Goal: Task Accomplishment & Management: Manage account settings

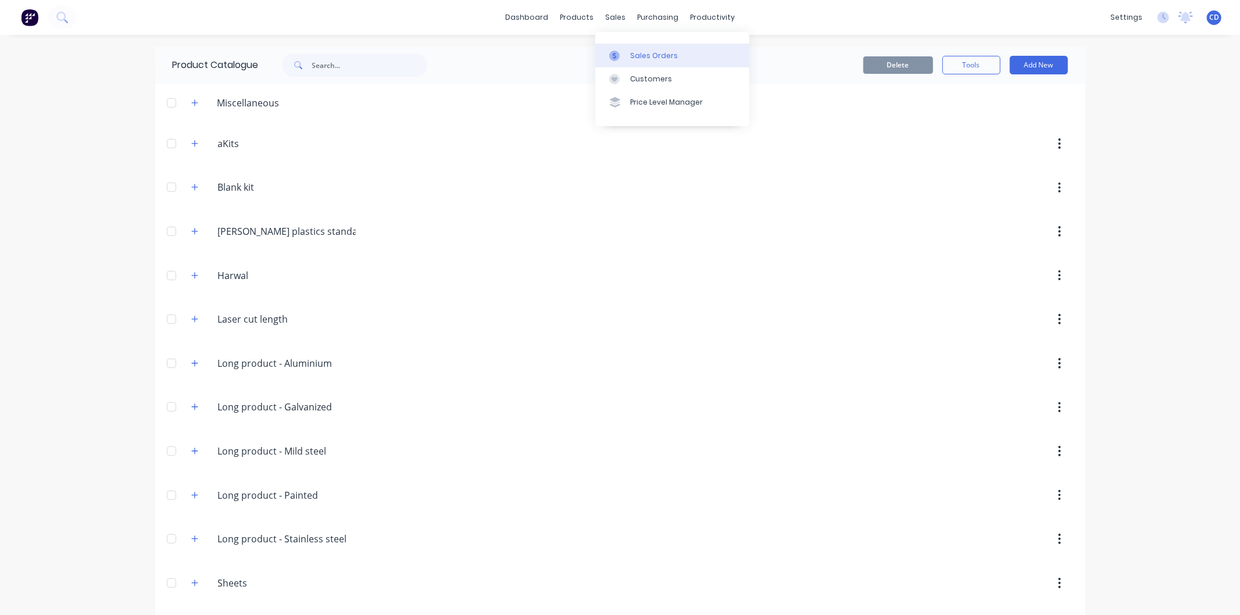
click at [637, 57] on div "Sales Orders" at bounding box center [654, 56] width 48 height 10
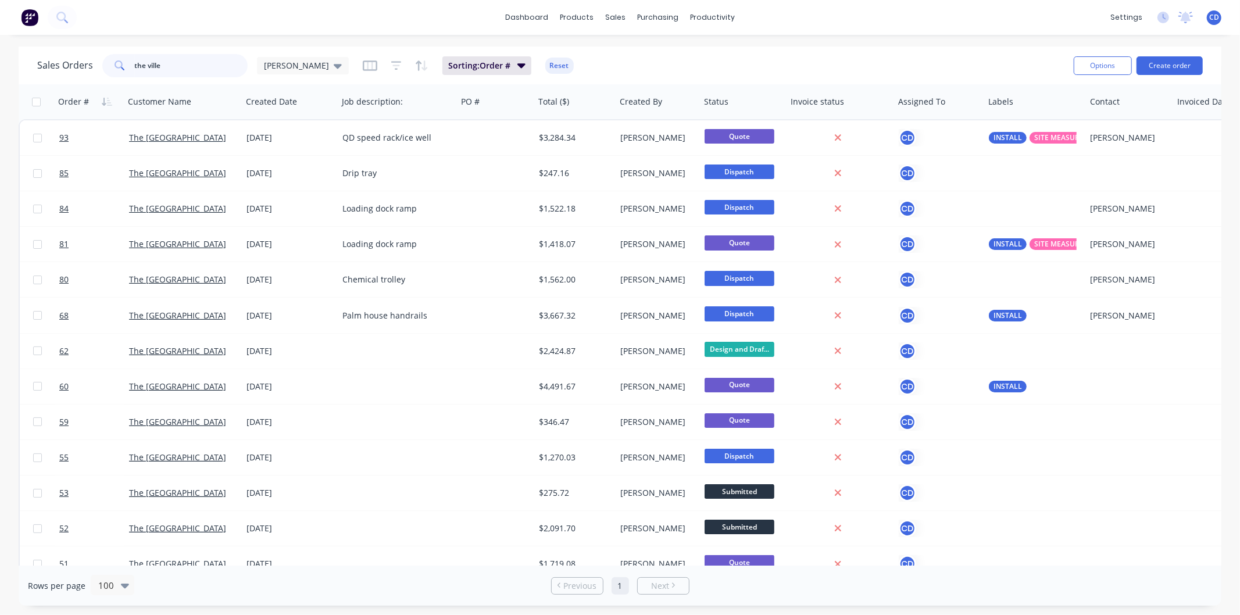
click at [205, 73] on input "the ville" at bounding box center [191, 65] width 113 height 23
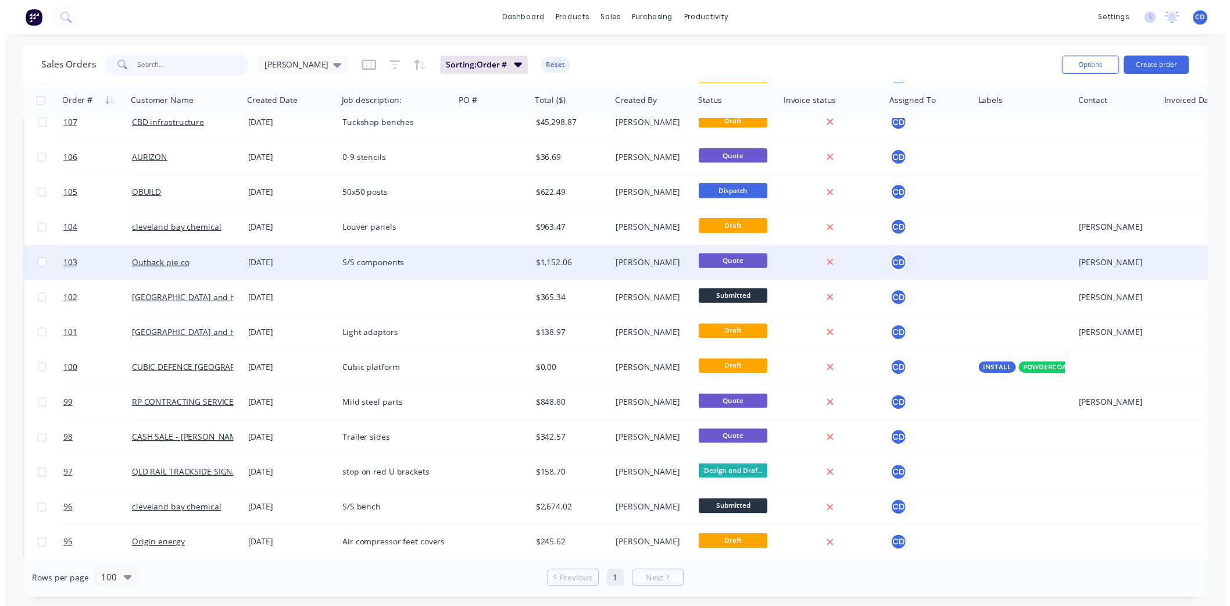
scroll to position [65, 0]
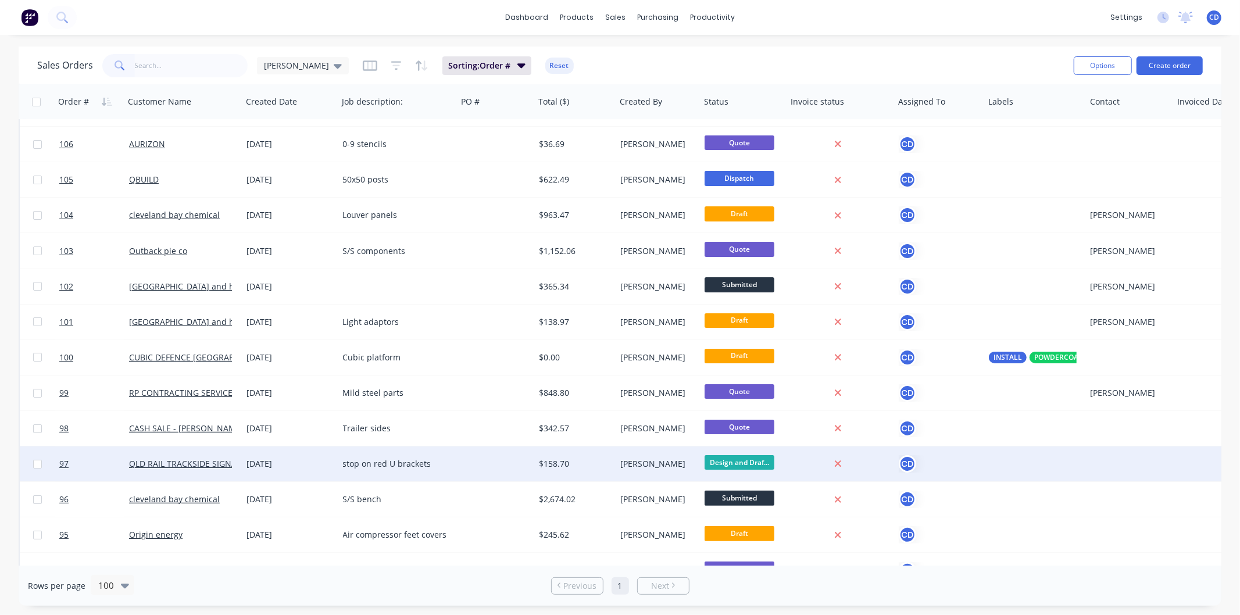
click at [281, 464] on div "[DATE]" at bounding box center [290, 464] width 87 height 12
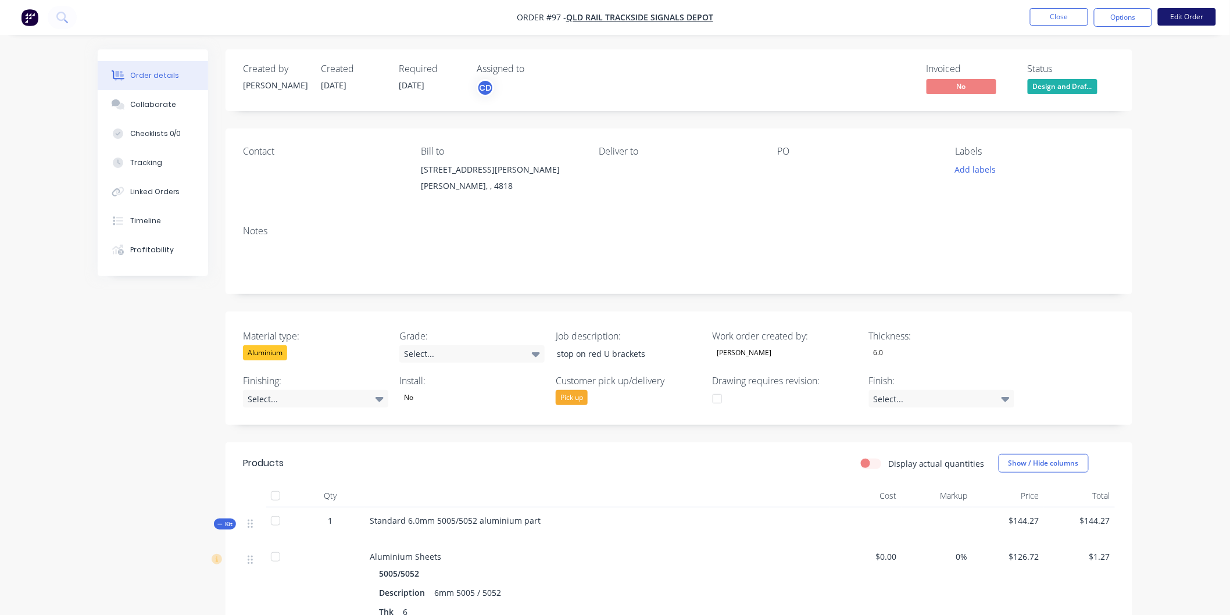
click at [1181, 12] on button "Edit Order" at bounding box center [1187, 16] width 58 height 17
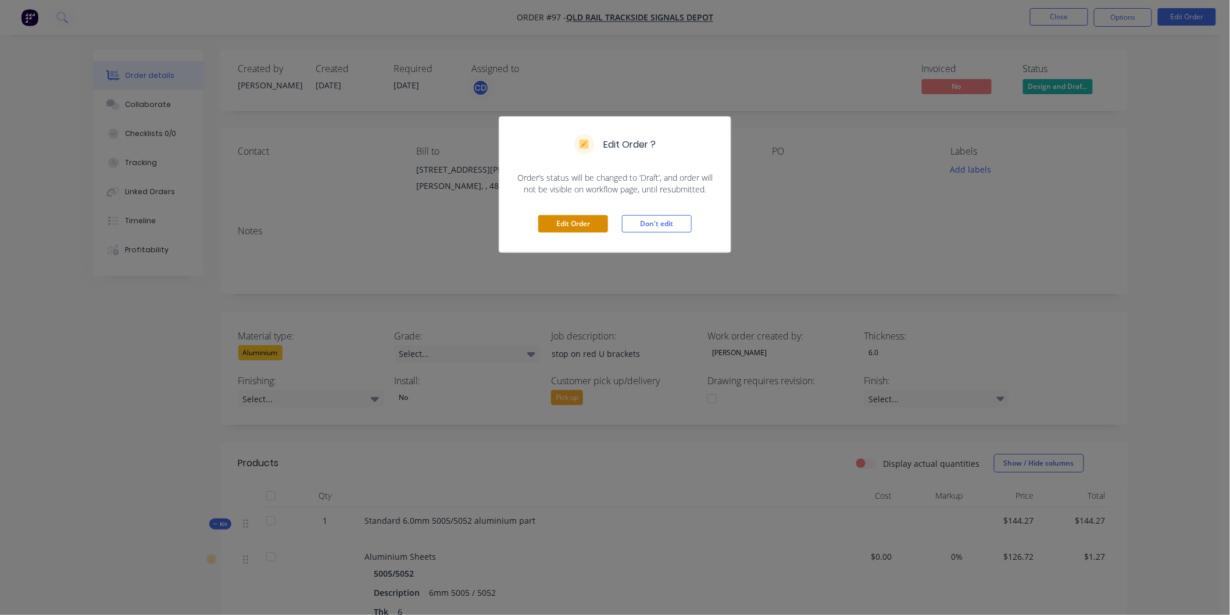
click at [594, 218] on button "Edit Order" at bounding box center [573, 223] width 70 height 17
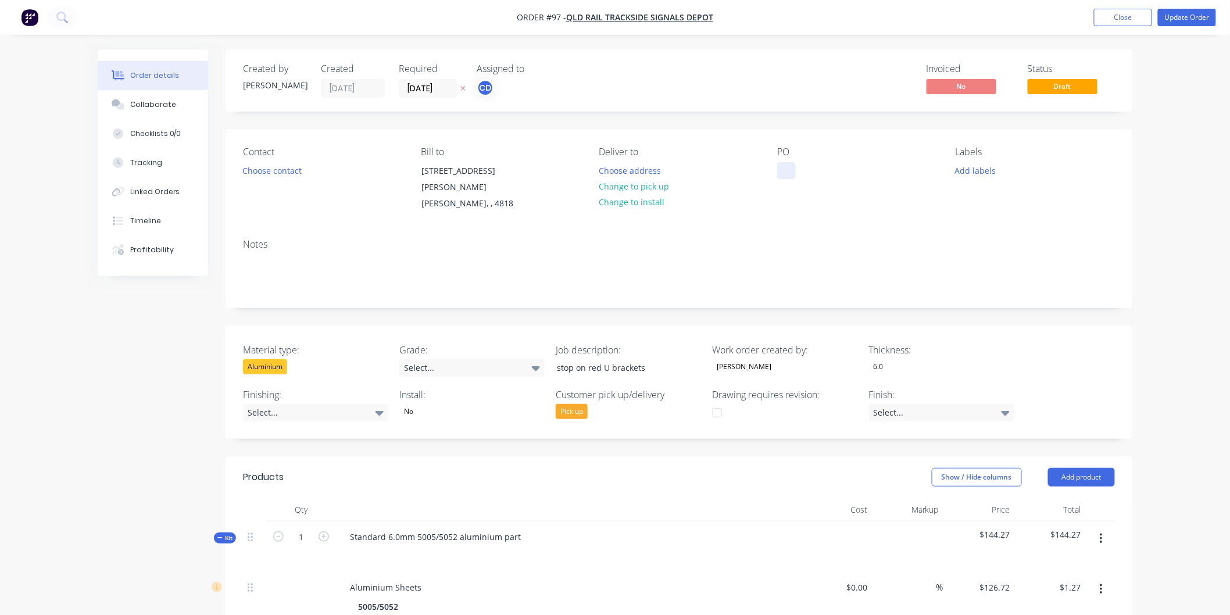
click at [789, 171] on div at bounding box center [786, 170] width 19 height 17
click at [805, 224] on div "Contact Choose contact Bill to [STREET_ADDRESS][PERSON_NAME][PERSON_NAME] Deliv…" at bounding box center [679, 179] width 907 height 101
click at [1176, 22] on button "Update Order" at bounding box center [1187, 17] width 58 height 17
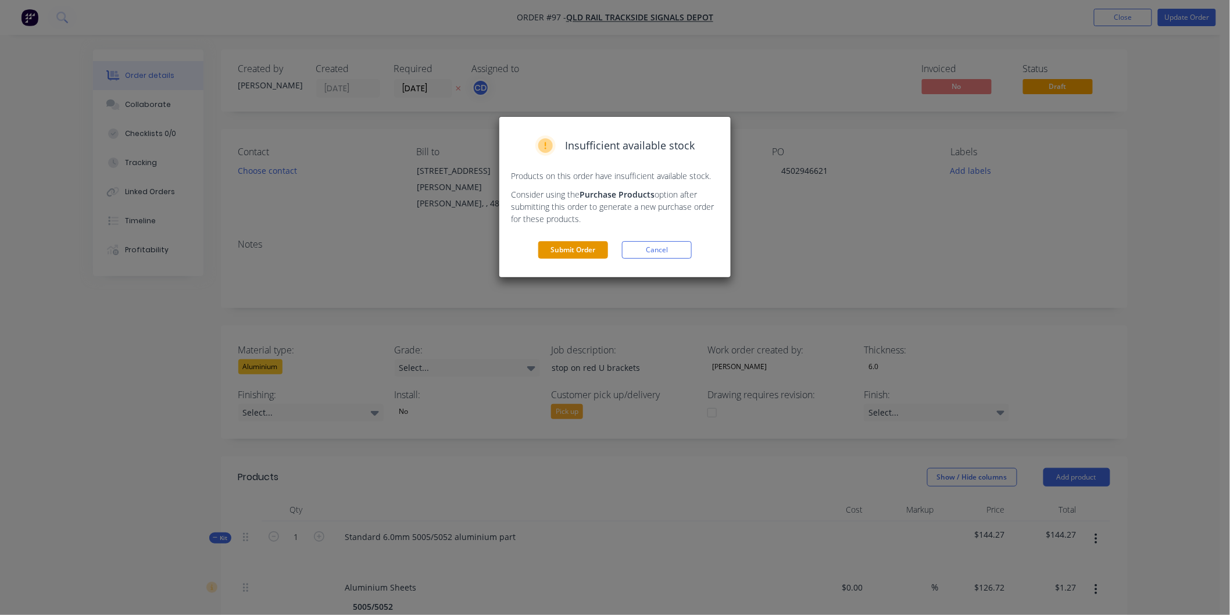
click at [591, 249] on button "Submit Order" at bounding box center [573, 249] width 70 height 17
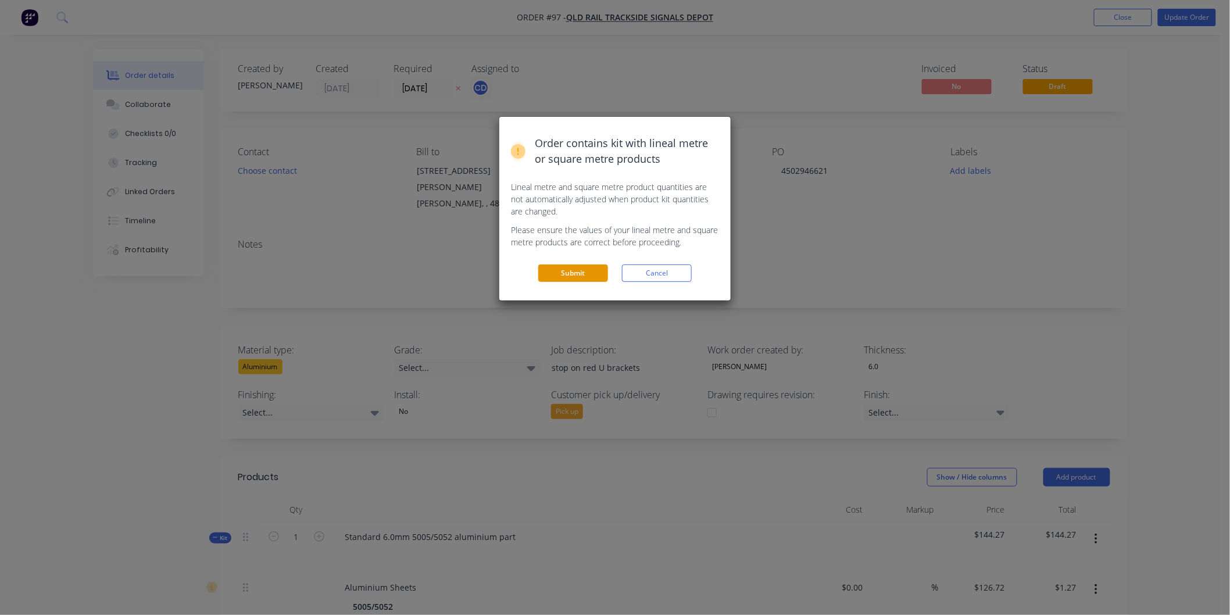
click at [574, 277] on button "Submit" at bounding box center [573, 273] width 70 height 17
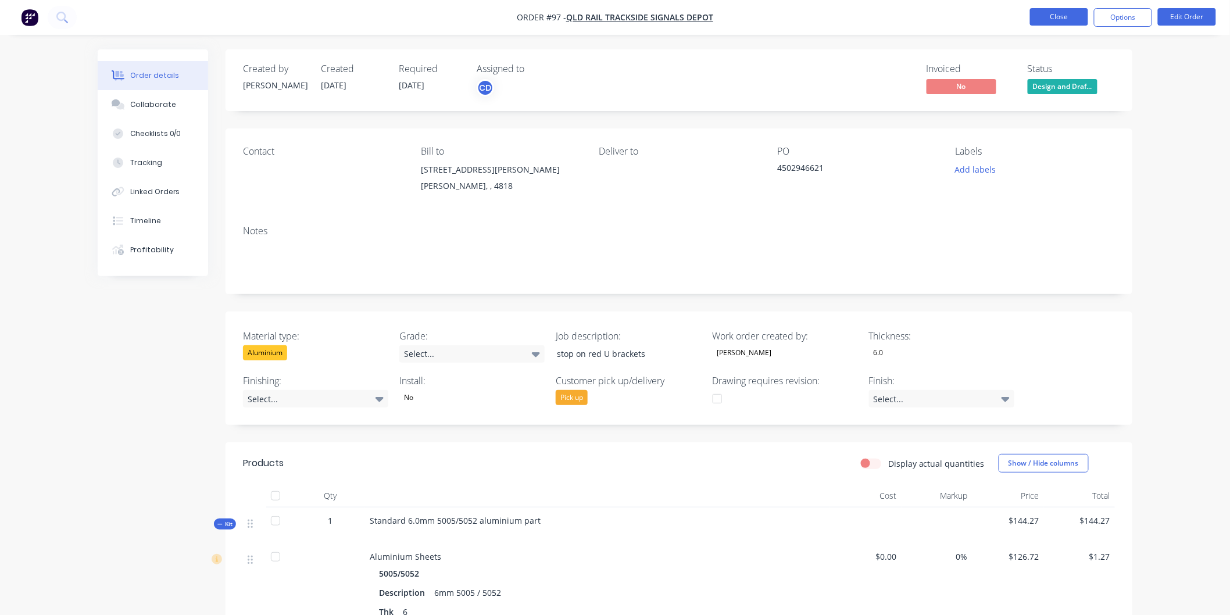
click at [1069, 19] on button "Close" at bounding box center [1059, 16] width 58 height 17
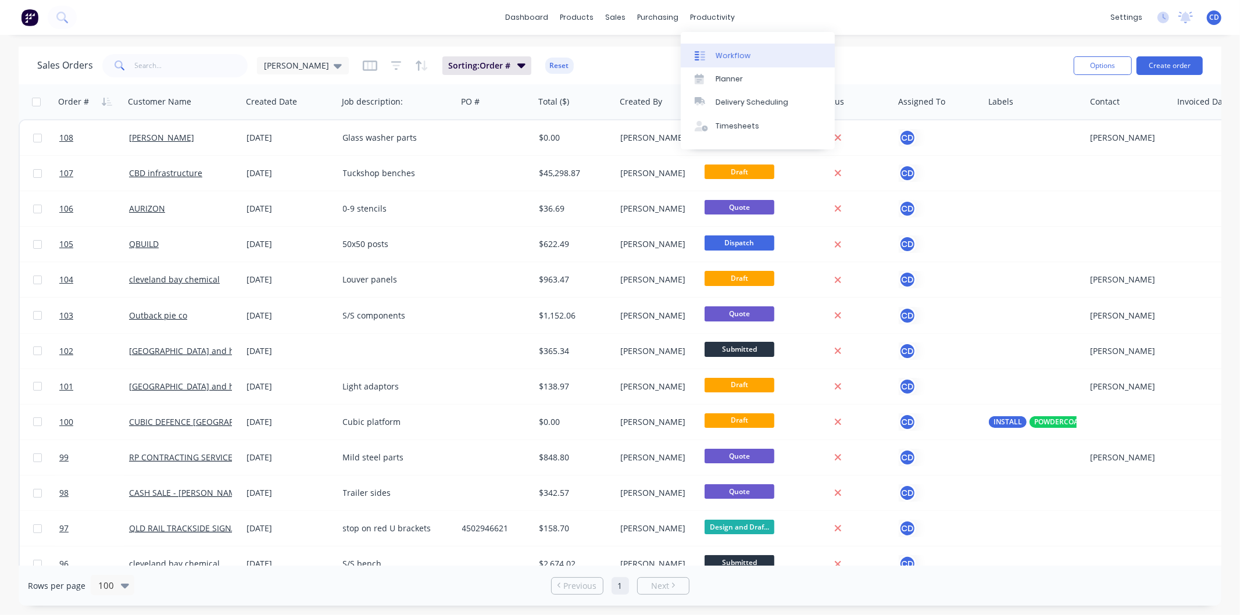
click at [735, 48] on link "Workflow" at bounding box center [758, 55] width 154 height 23
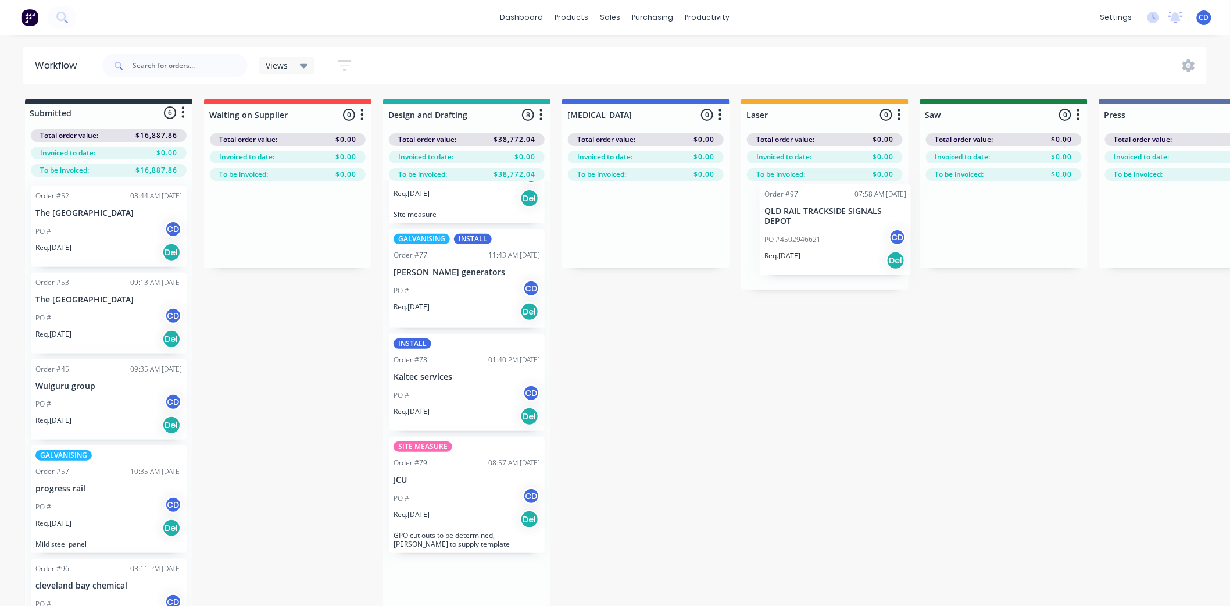
drag, startPoint x: 458, startPoint y: 547, endPoint x: 833, endPoint y: 217, distance: 500.2
click at [833, 217] on div "Submitted 6 Status colour #273444 hex #273444 Save Cancel Summaries Total order…" at bounding box center [1129, 373] width 2276 height 548
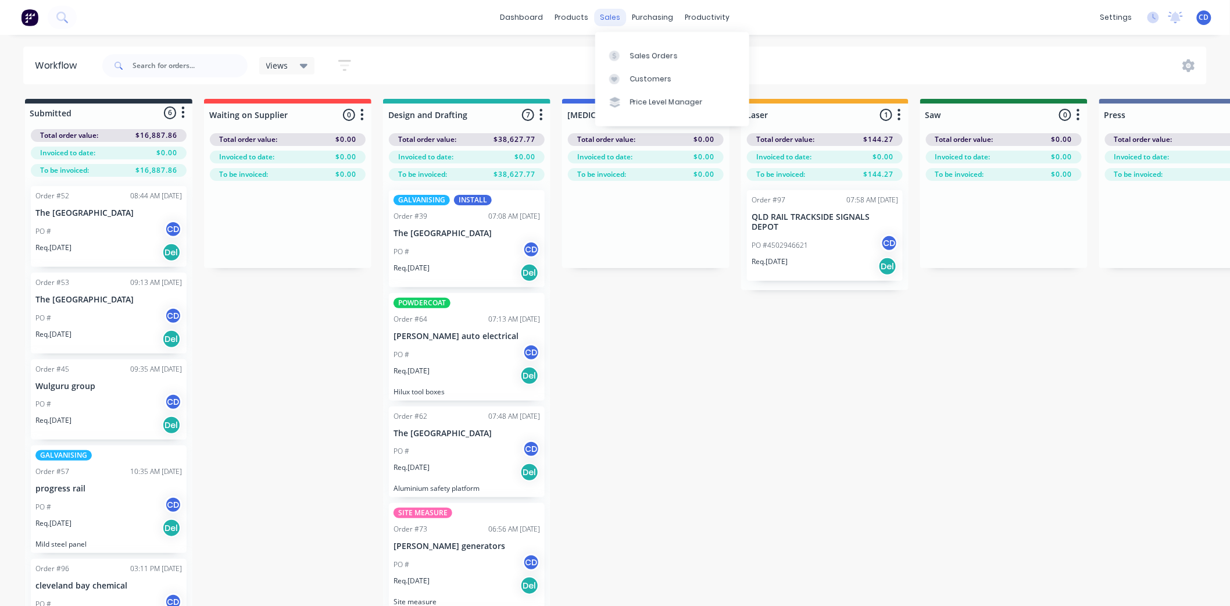
click at [614, 19] on div "sales" at bounding box center [611, 17] width 32 height 17
click at [640, 54] on div "Sales Orders" at bounding box center [654, 56] width 48 height 10
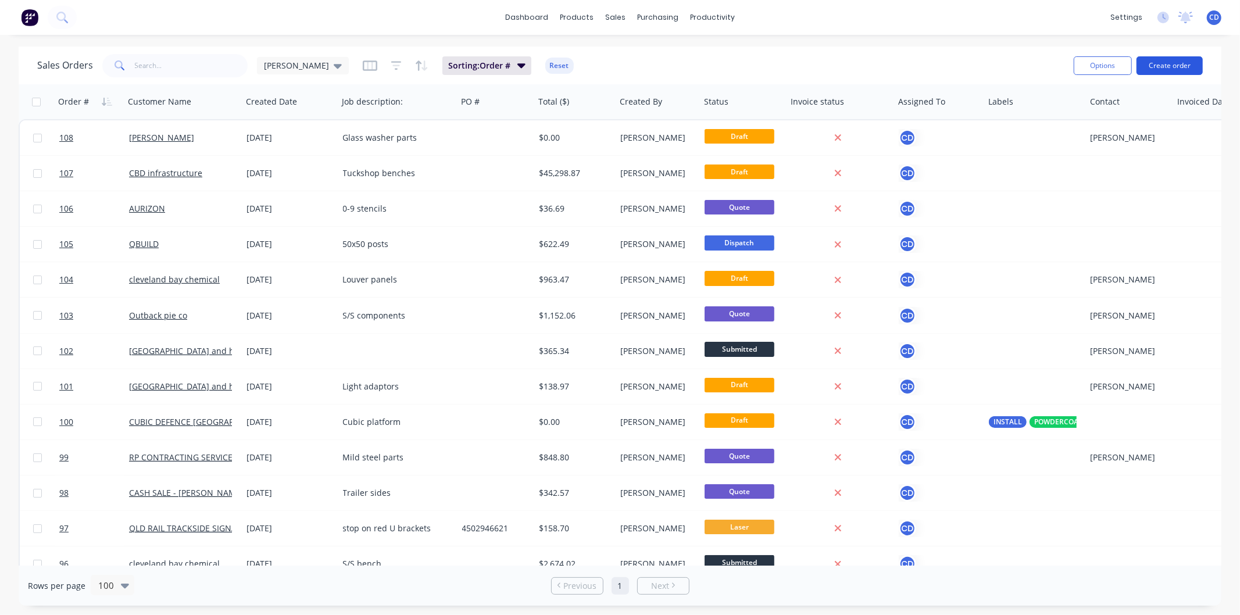
click at [1164, 67] on button "Create order" at bounding box center [1170, 65] width 66 height 19
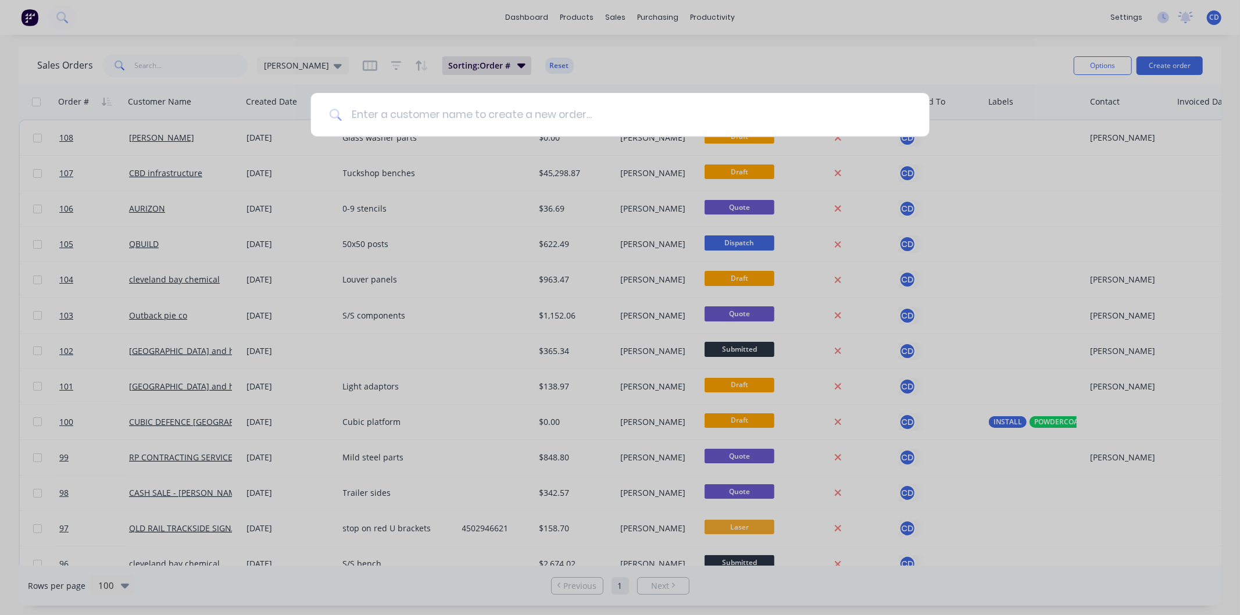
click at [583, 112] on input at bounding box center [626, 115] width 569 height 44
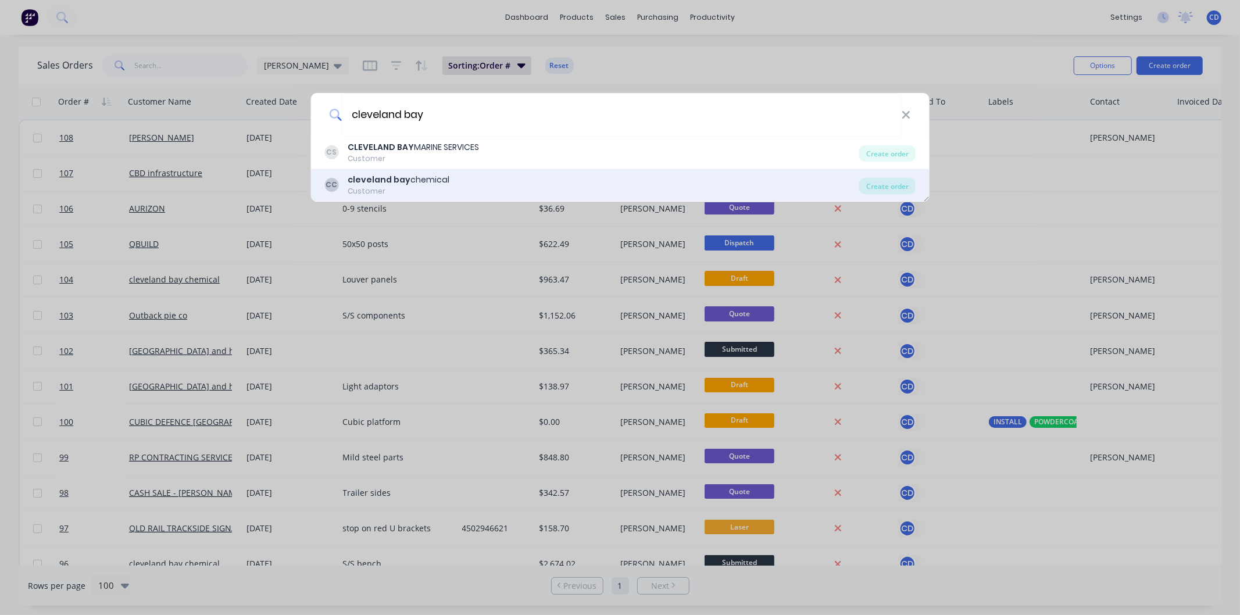
type input "cleveland bay"
click at [479, 179] on div "CC cleveland bay chemical Customer" at bounding box center [591, 185] width 535 height 23
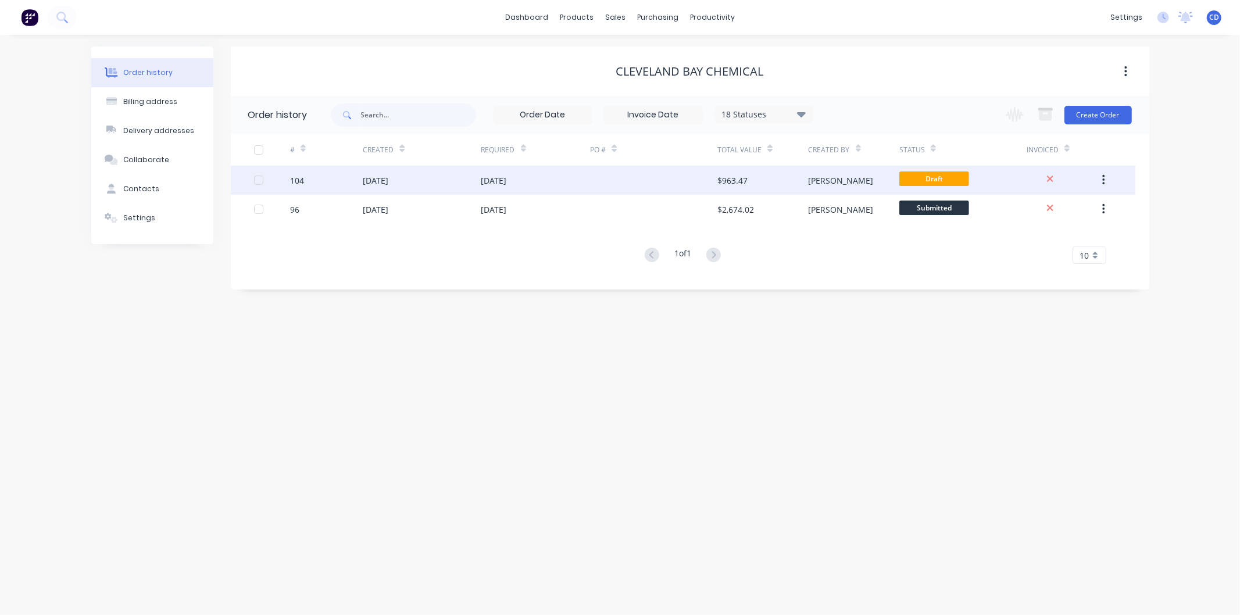
click at [593, 183] on div at bounding box center [653, 180] width 127 height 29
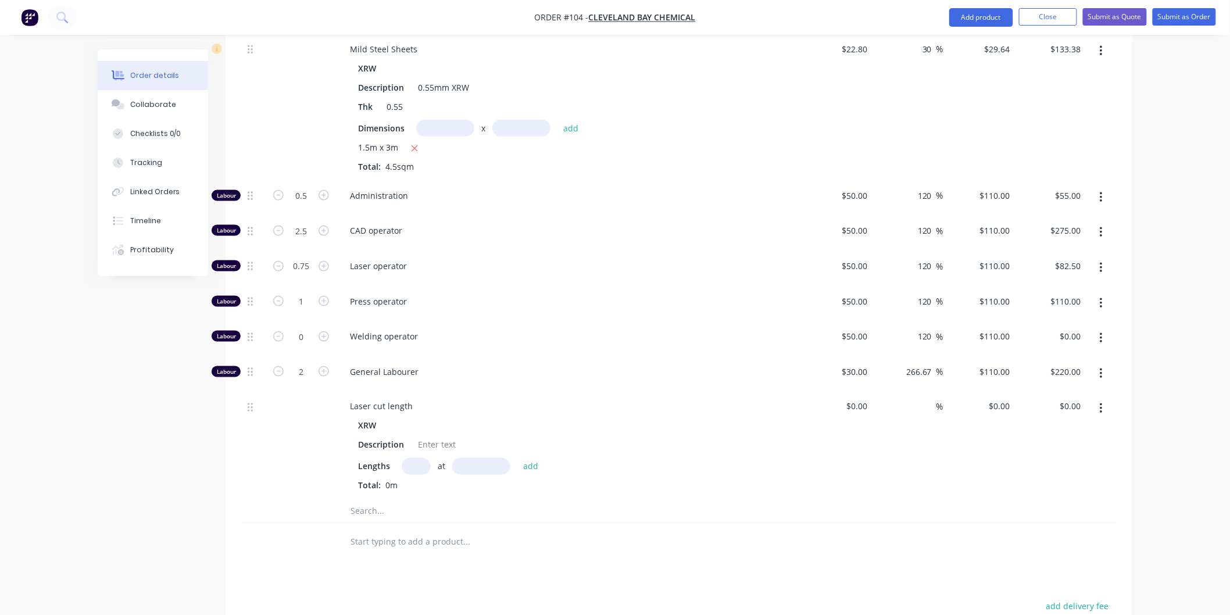
scroll to position [511, 0]
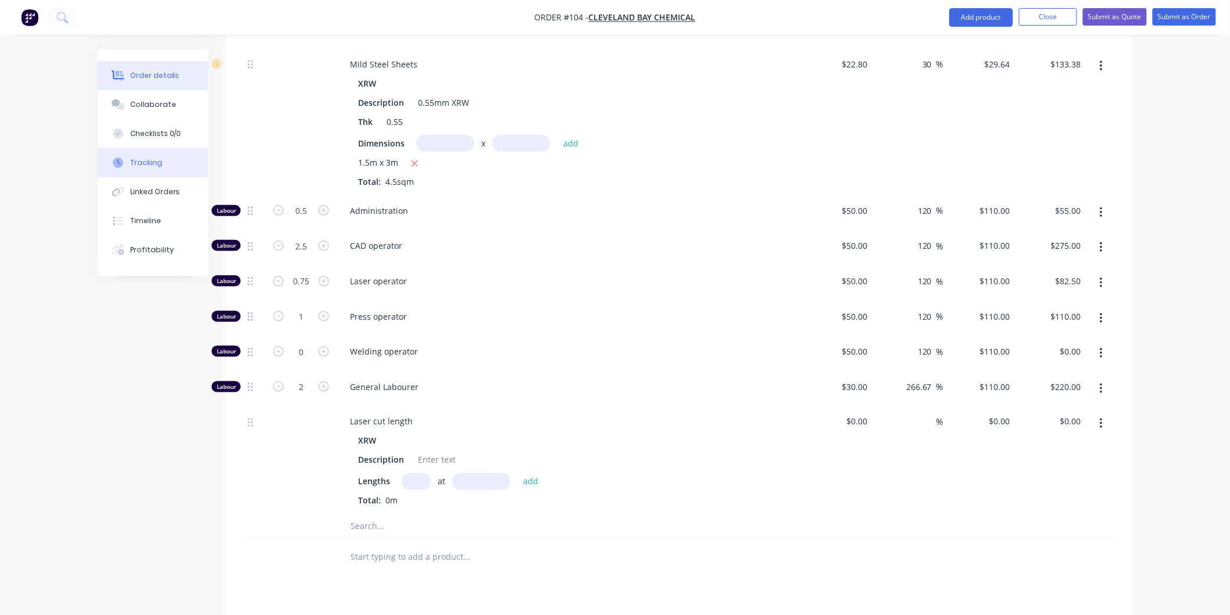
click at [169, 169] on button "Tracking" at bounding box center [153, 162] width 110 height 29
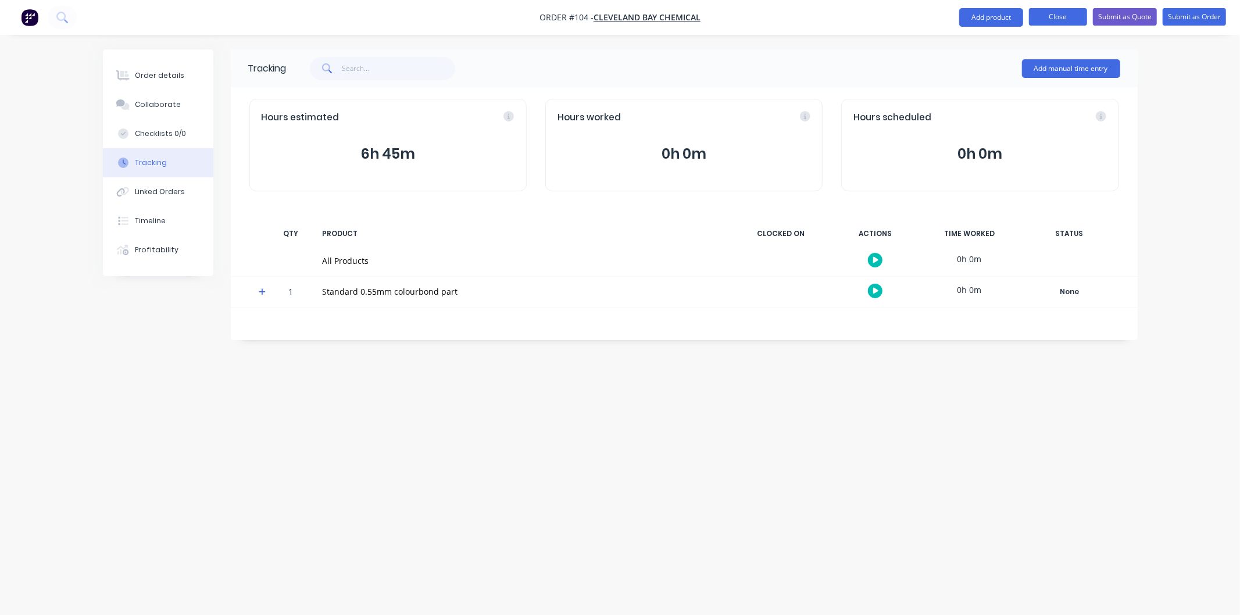
click at [1043, 16] on button "Close" at bounding box center [1058, 16] width 58 height 17
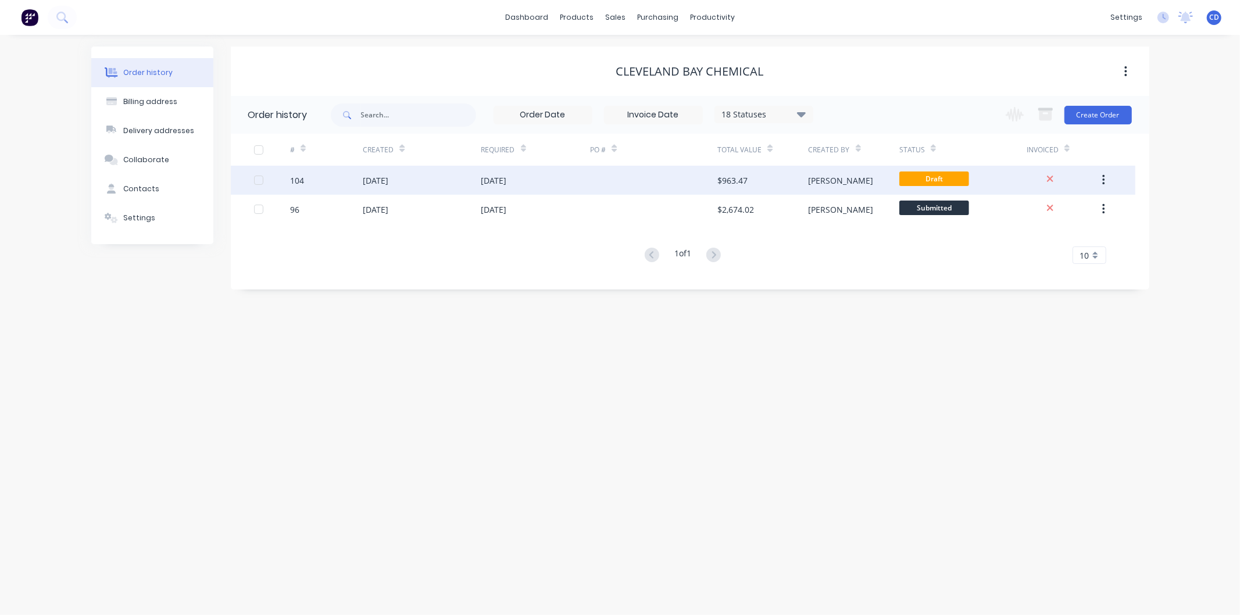
click at [507, 181] on div "[DATE]" at bounding box center [494, 180] width 26 height 12
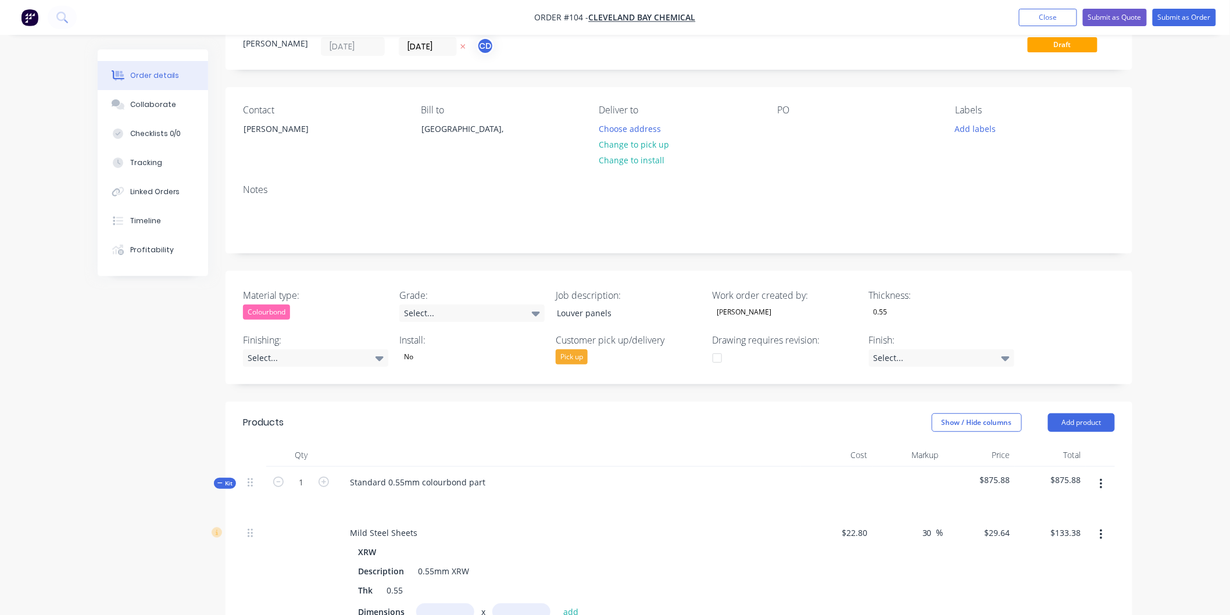
scroll to position [65, 0]
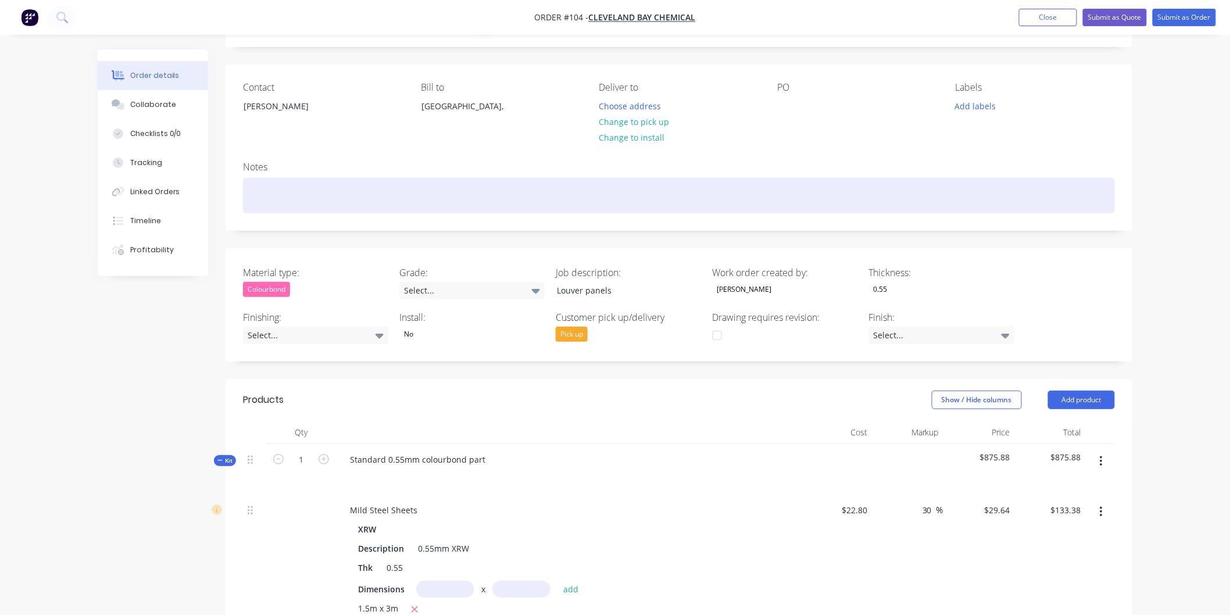
click at [333, 200] on div at bounding box center [679, 195] width 872 height 35
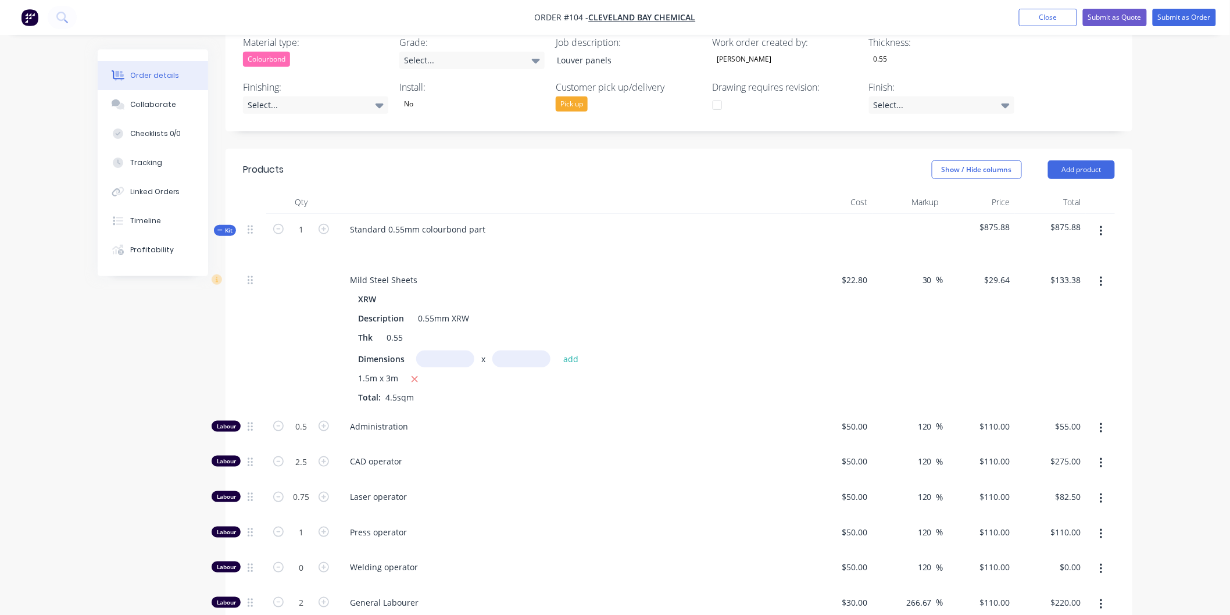
scroll to position [258, 0]
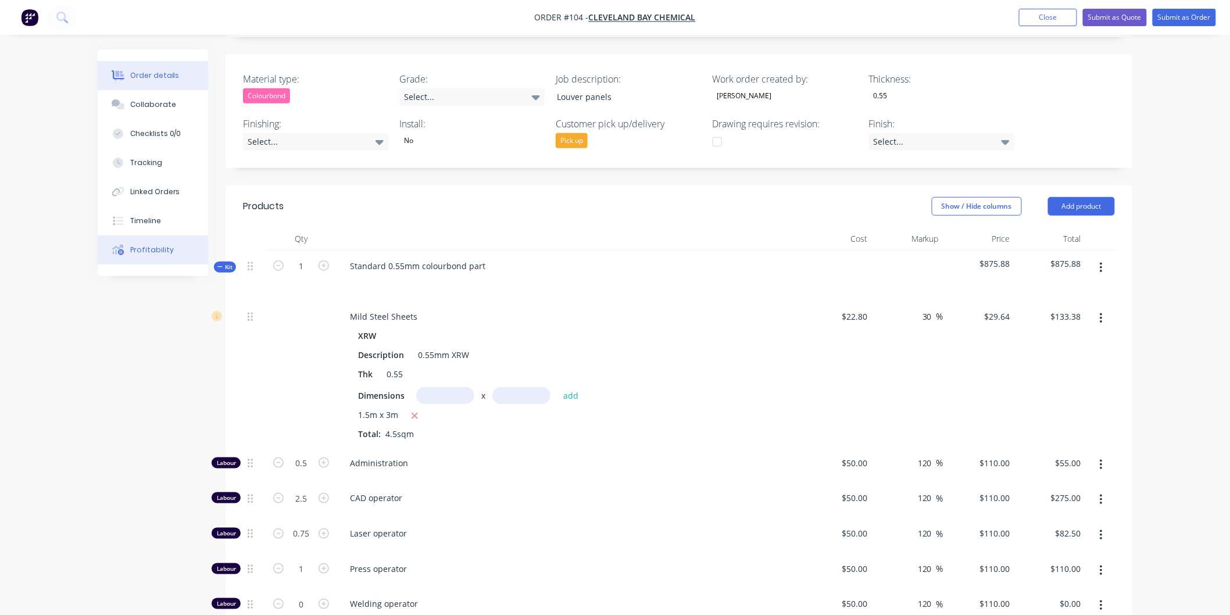
click at [159, 245] on div "Profitability" at bounding box center [152, 250] width 44 height 10
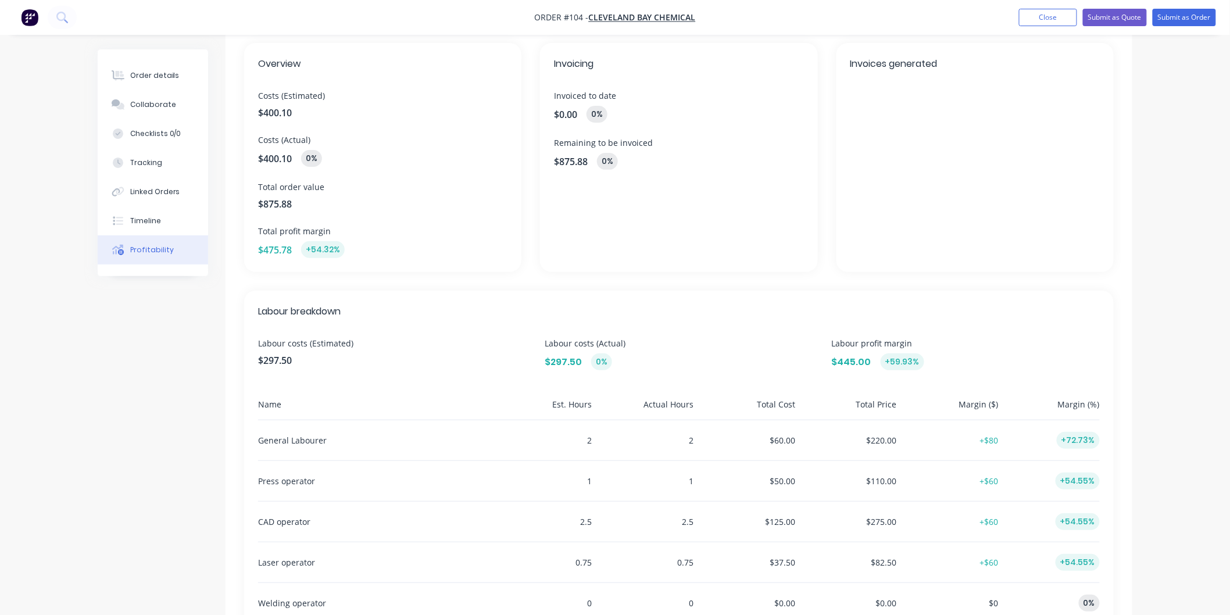
scroll to position [41, 0]
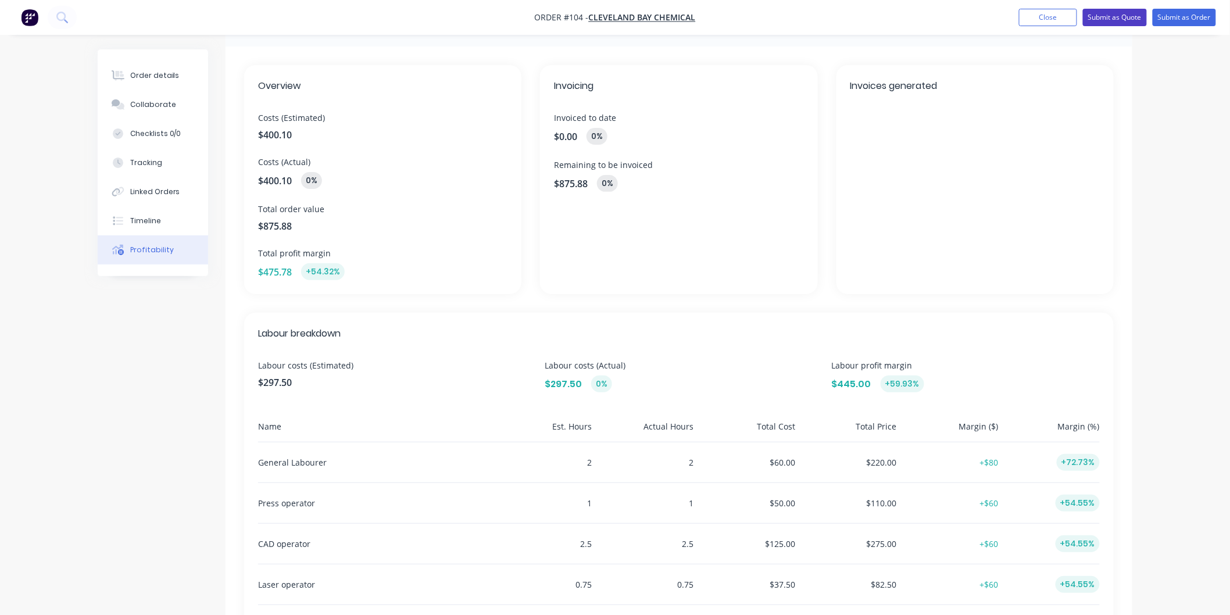
click at [1130, 26] on button "Submit as Quote" at bounding box center [1115, 17] width 64 height 17
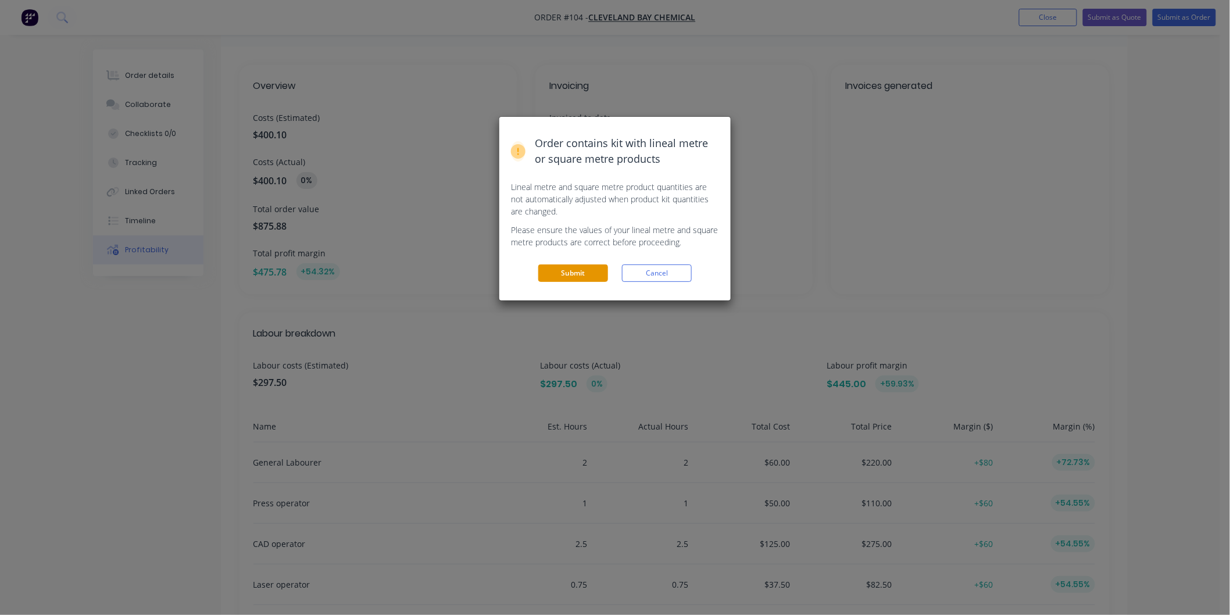
click at [600, 273] on button "Submit" at bounding box center [573, 273] width 70 height 17
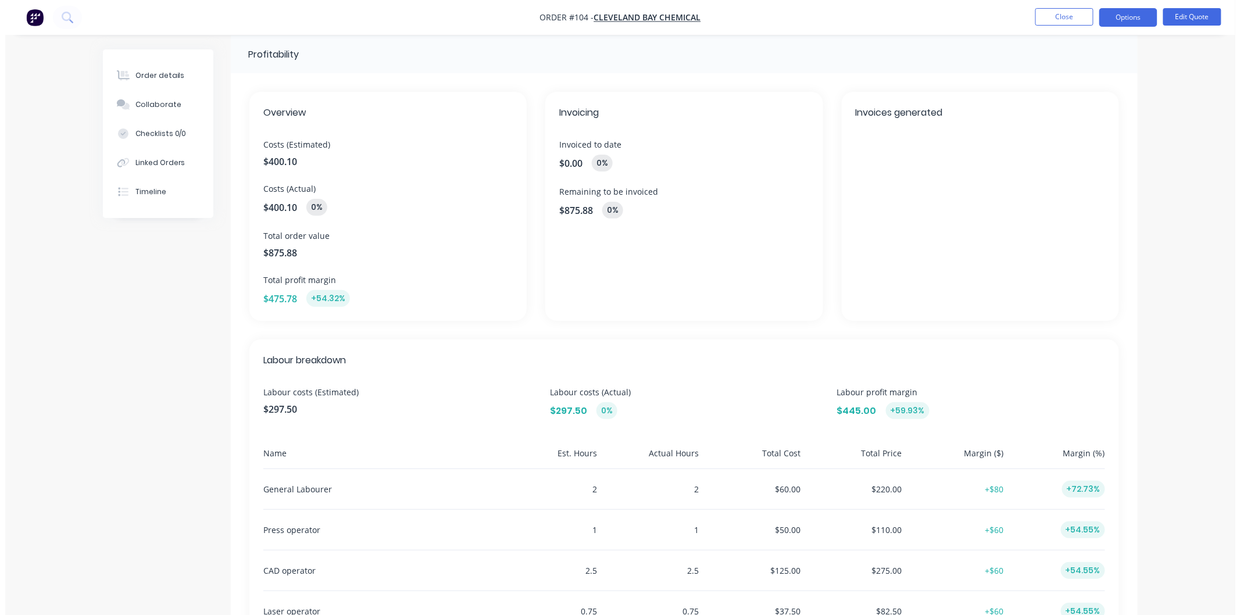
scroll to position [0, 0]
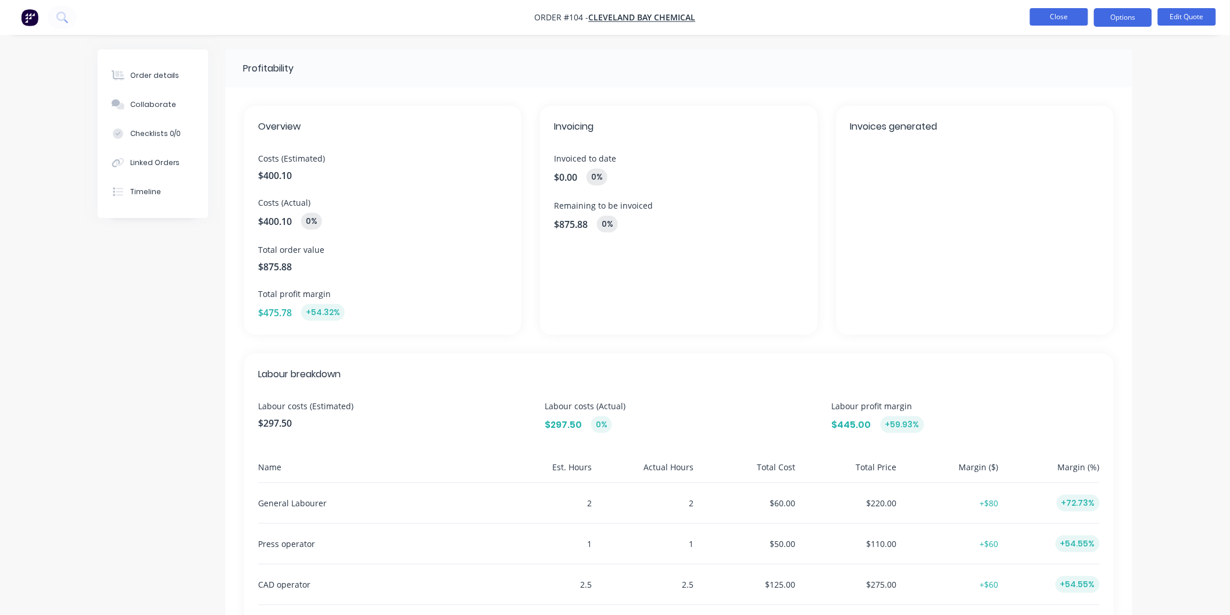
click at [1059, 22] on button "Close" at bounding box center [1059, 16] width 58 height 17
